Goal: Task Accomplishment & Management: Manage account settings

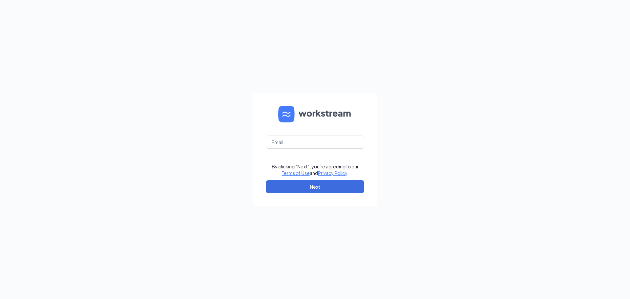
click at [309, 150] on form "By clicking "Next", you're agreeing to our Terms of Use and Privacy Policy . Ne…" at bounding box center [315, 149] width 125 height 113
click at [309, 138] on input "text" at bounding box center [315, 141] width 98 height 13
type input "[EMAIL_ADDRESS][DOMAIN_NAME]"
click at [319, 181] on button "Next" at bounding box center [315, 186] width 98 height 13
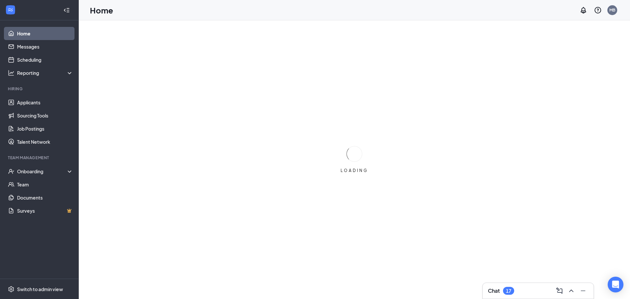
click at [534, 291] on div "Chat 17" at bounding box center [538, 290] width 100 height 10
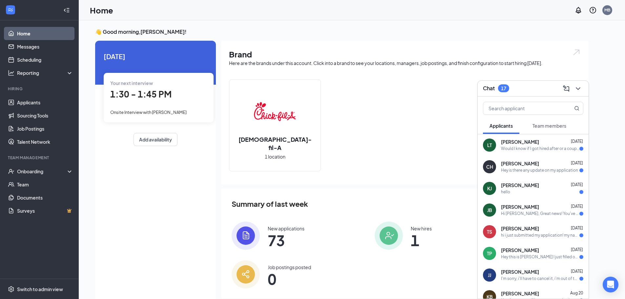
click at [555, 128] on span "Team members" at bounding box center [549, 126] width 34 height 6
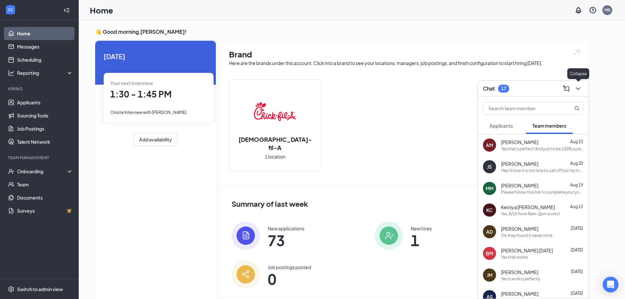
click at [583, 90] on button at bounding box center [578, 88] width 10 height 10
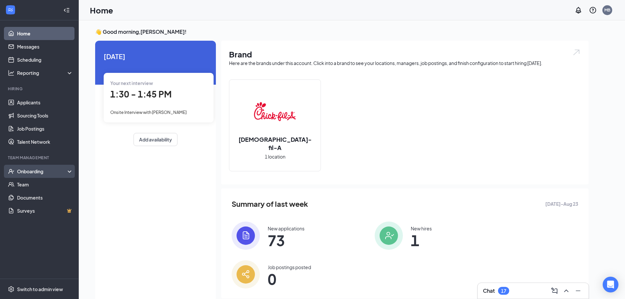
click at [36, 170] on div "Onboarding" at bounding box center [42, 171] width 51 height 7
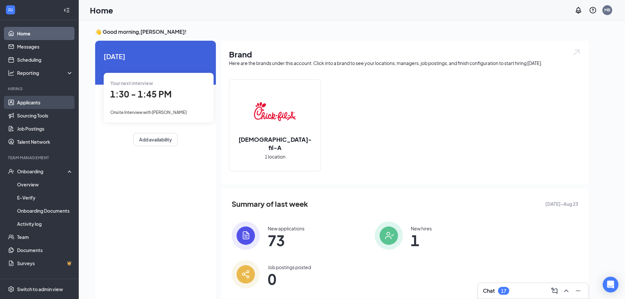
click at [41, 105] on link "Applicants" at bounding box center [45, 102] width 56 height 13
